Goal: Navigation & Orientation: Find specific page/section

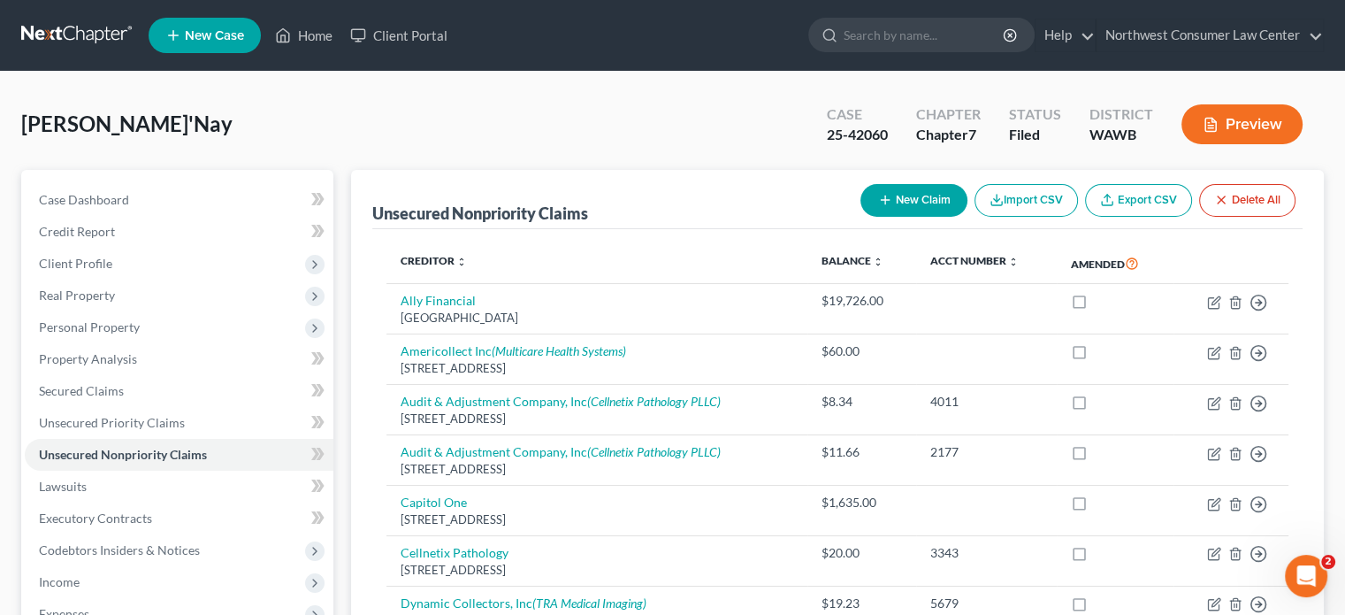
click at [84, 34] on link at bounding box center [77, 35] width 113 height 32
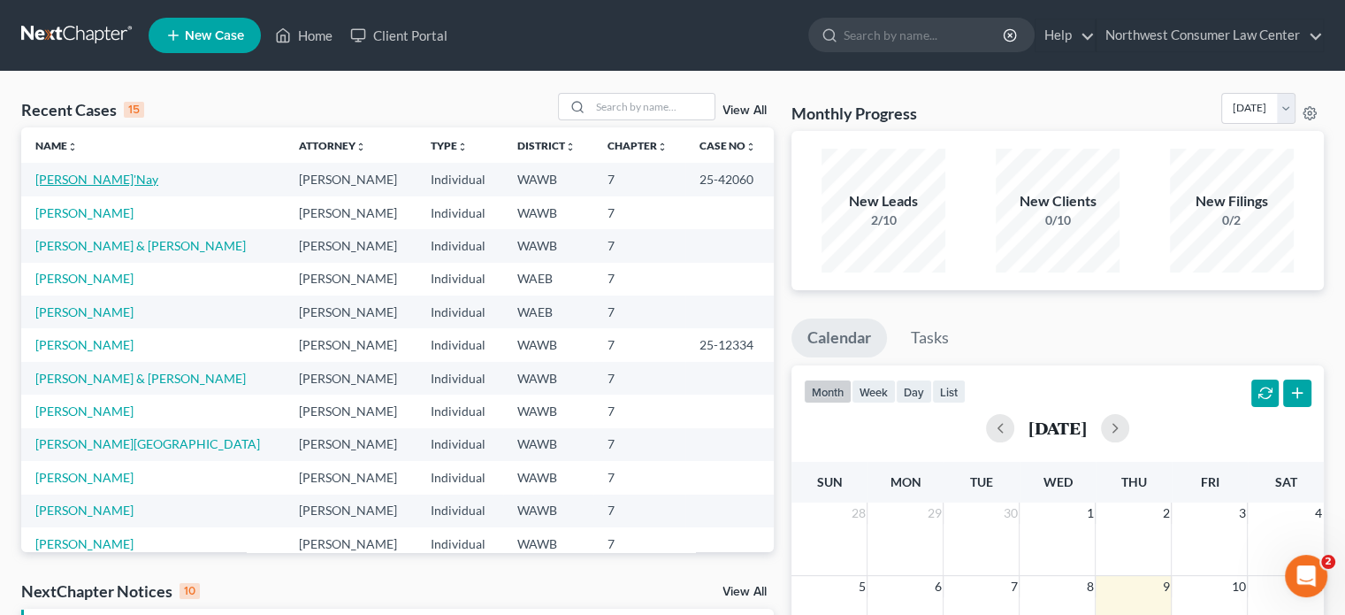
click at [72, 177] on link "[PERSON_NAME]'Nay" at bounding box center [96, 179] width 123 height 15
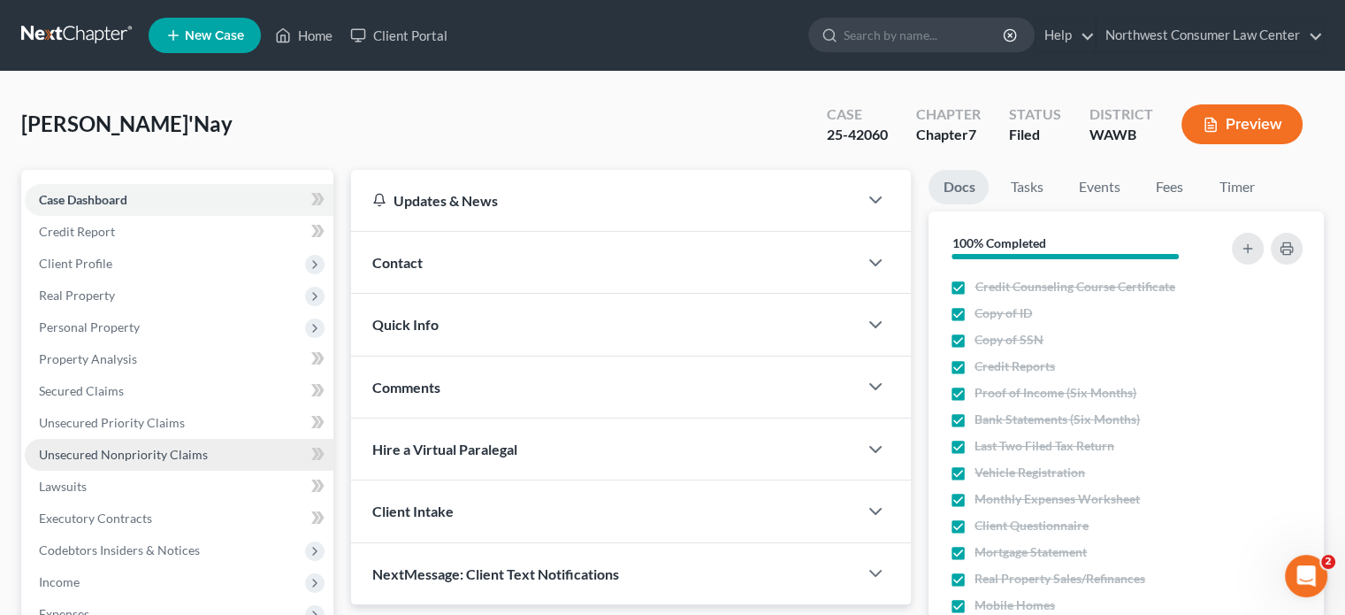
click at [204, 448] on link "Unsecured Nonpriority Claims" at bounding box center [179, 455] width 309 height 32
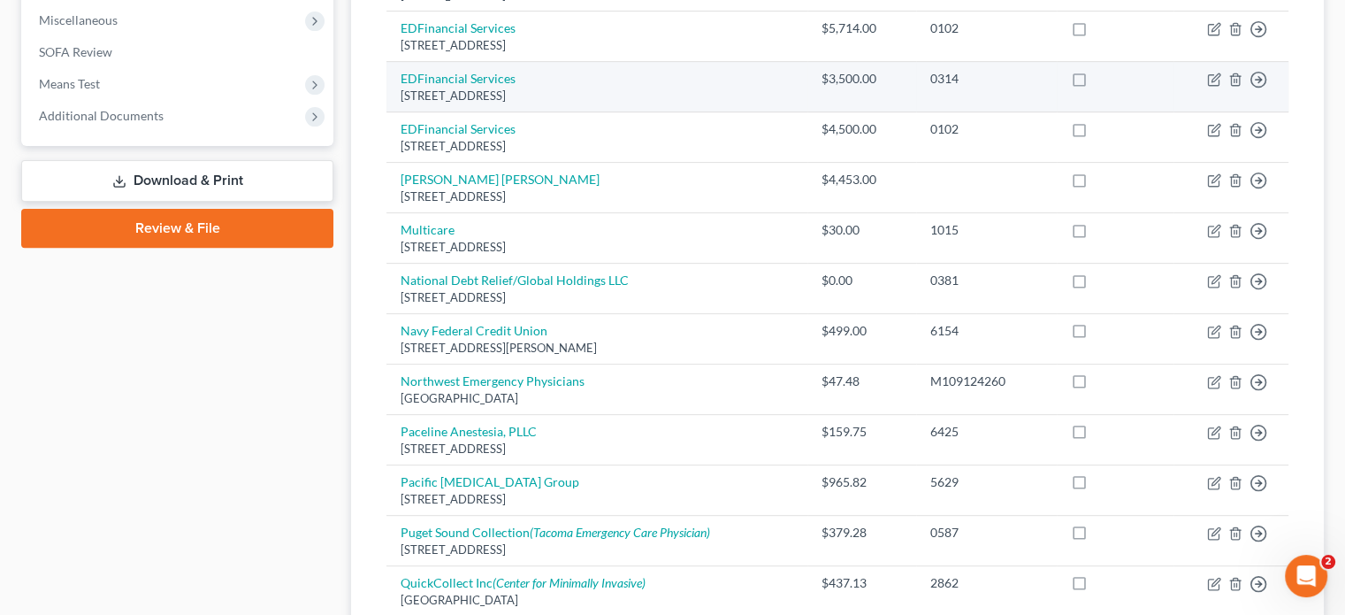
scroll to position [637, 0]
